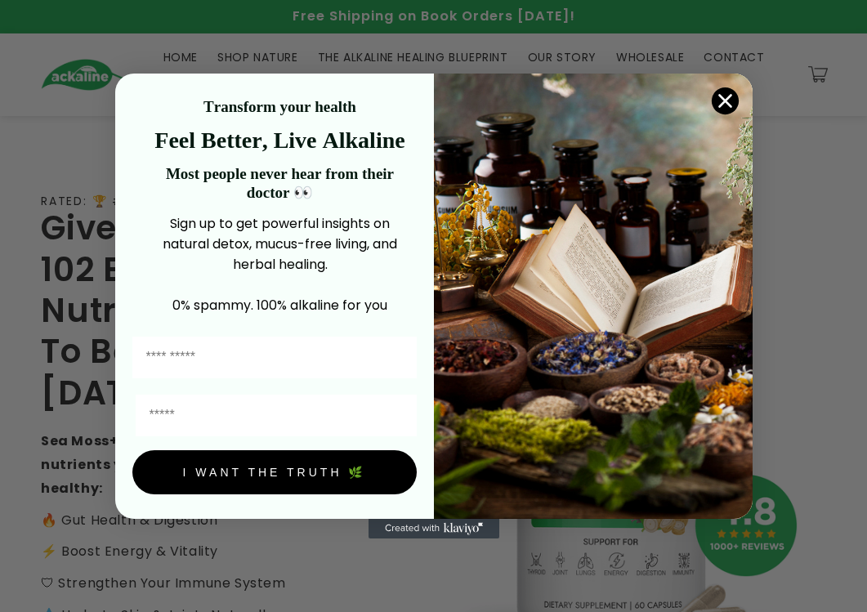
drag, startPoint x: 718, startPoint y: 98, endPoint x: 722, endPoint y: 113, distance: 15.3
click at [135, 98] on circle "Close dialog" at bounding box center [724, 100] width 27 height 27
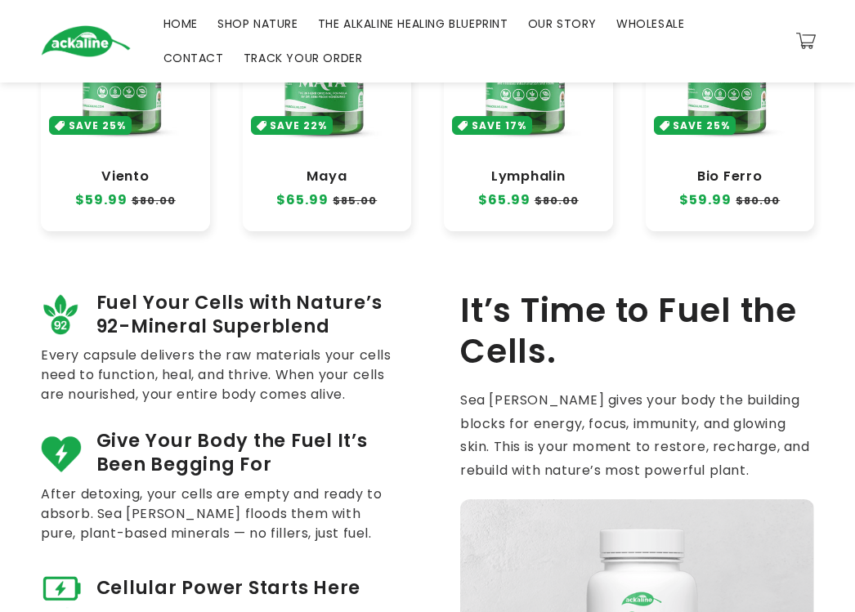
scroll to position [622, 0]
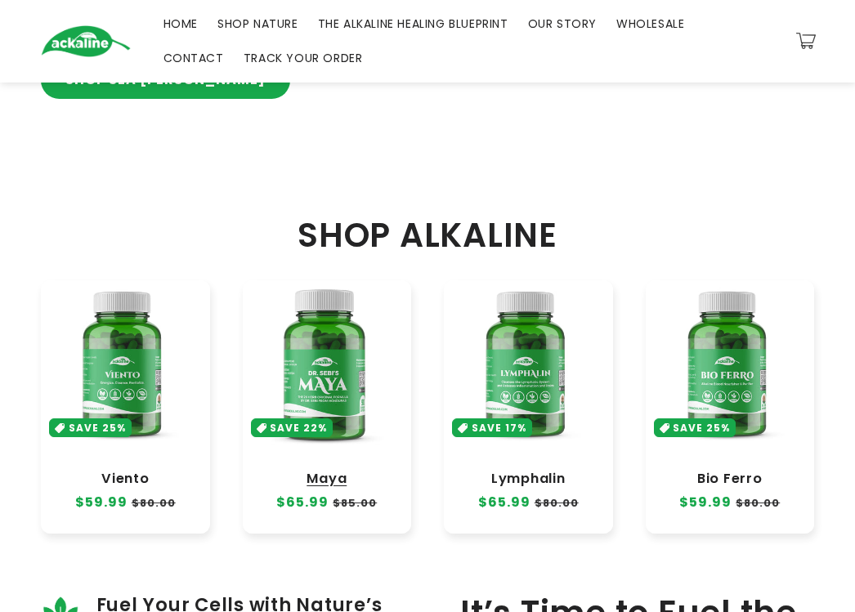
click at [135, 471] on link "Maya" at bounding box center [327, 479] width 136 height 16
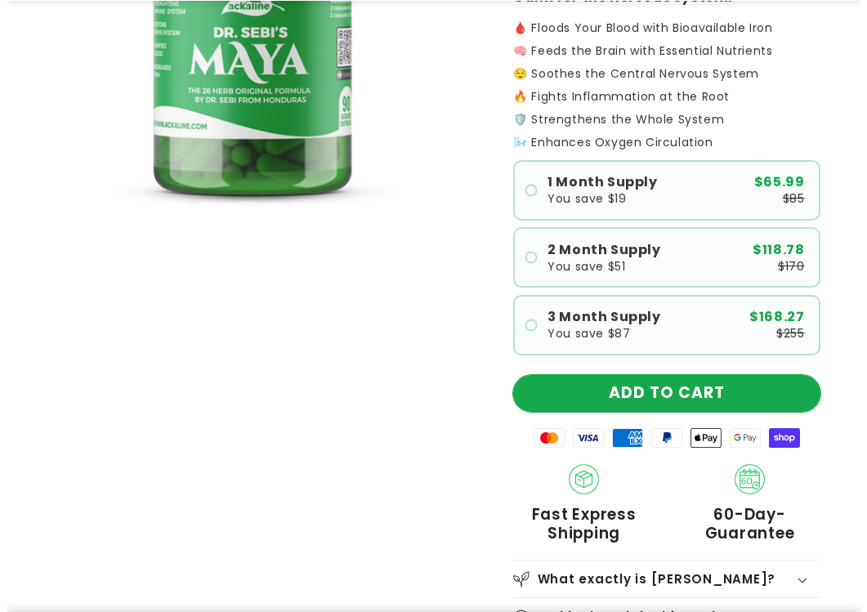
scroll to position [409, 0]
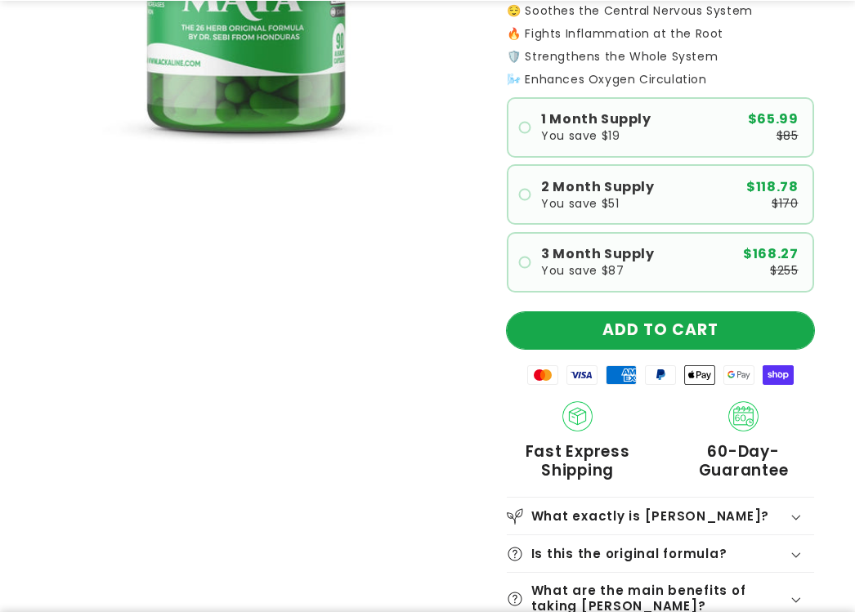
click at [674, 336] on button "ADD TO CART" at bounding box center [660, 330] width 307 height 37
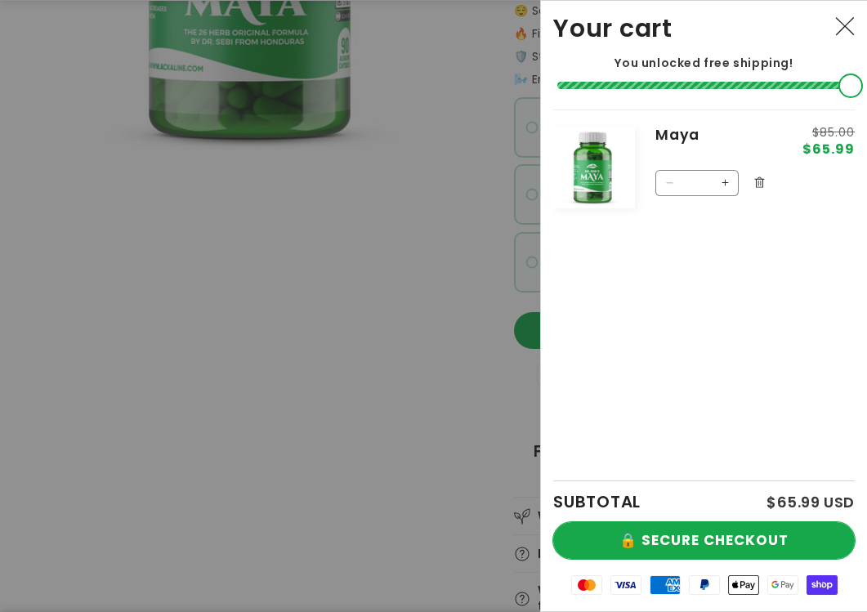
click at [739, 540] on button "🔒 SECURE CHECKOUT" at bounding box center [703, 540] width 301 height 37
